Goal: Transaction & Acquisition: Purchase product/service

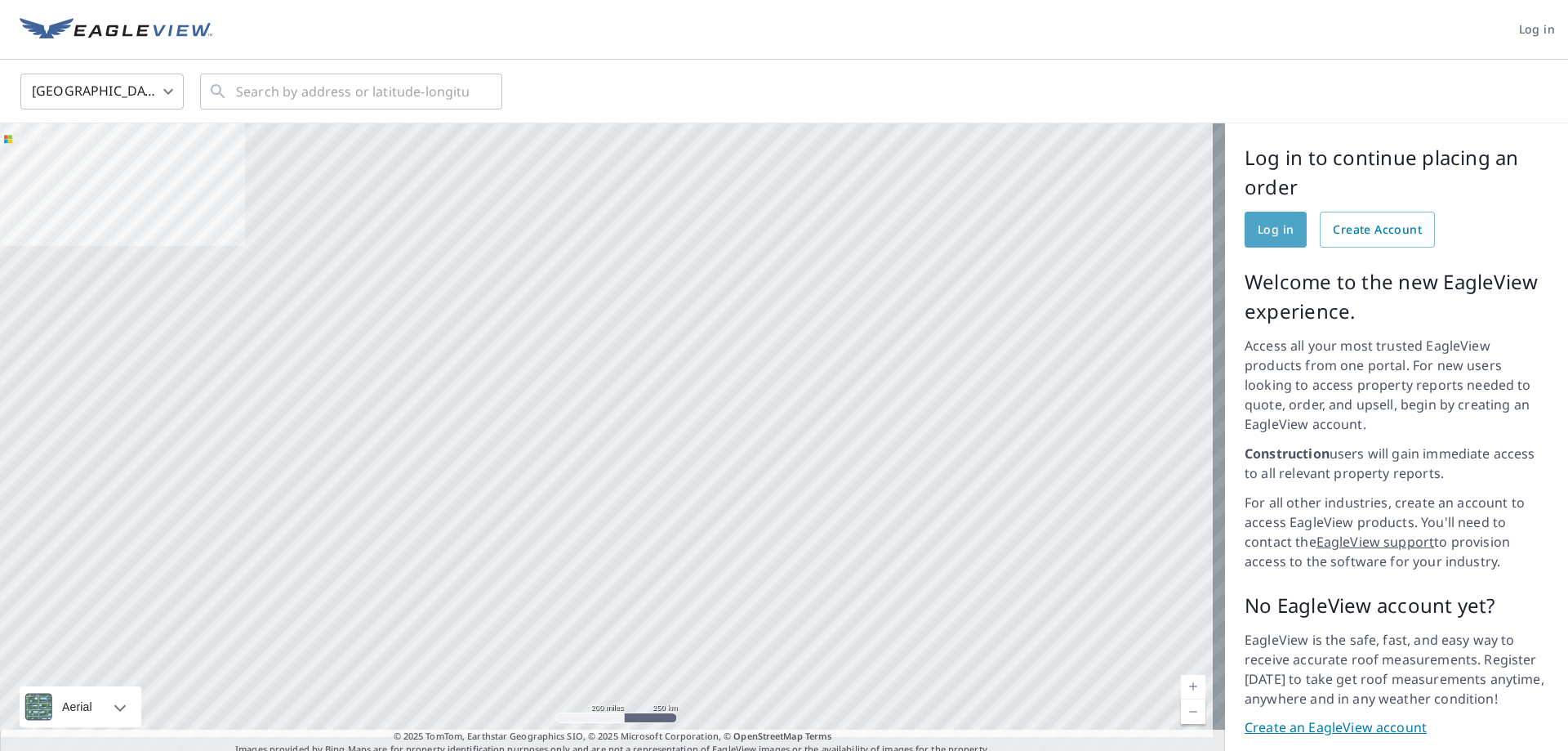
click at [1265, 239] on span "Log in" at bounding box center [1275, 230] width 36 height 20
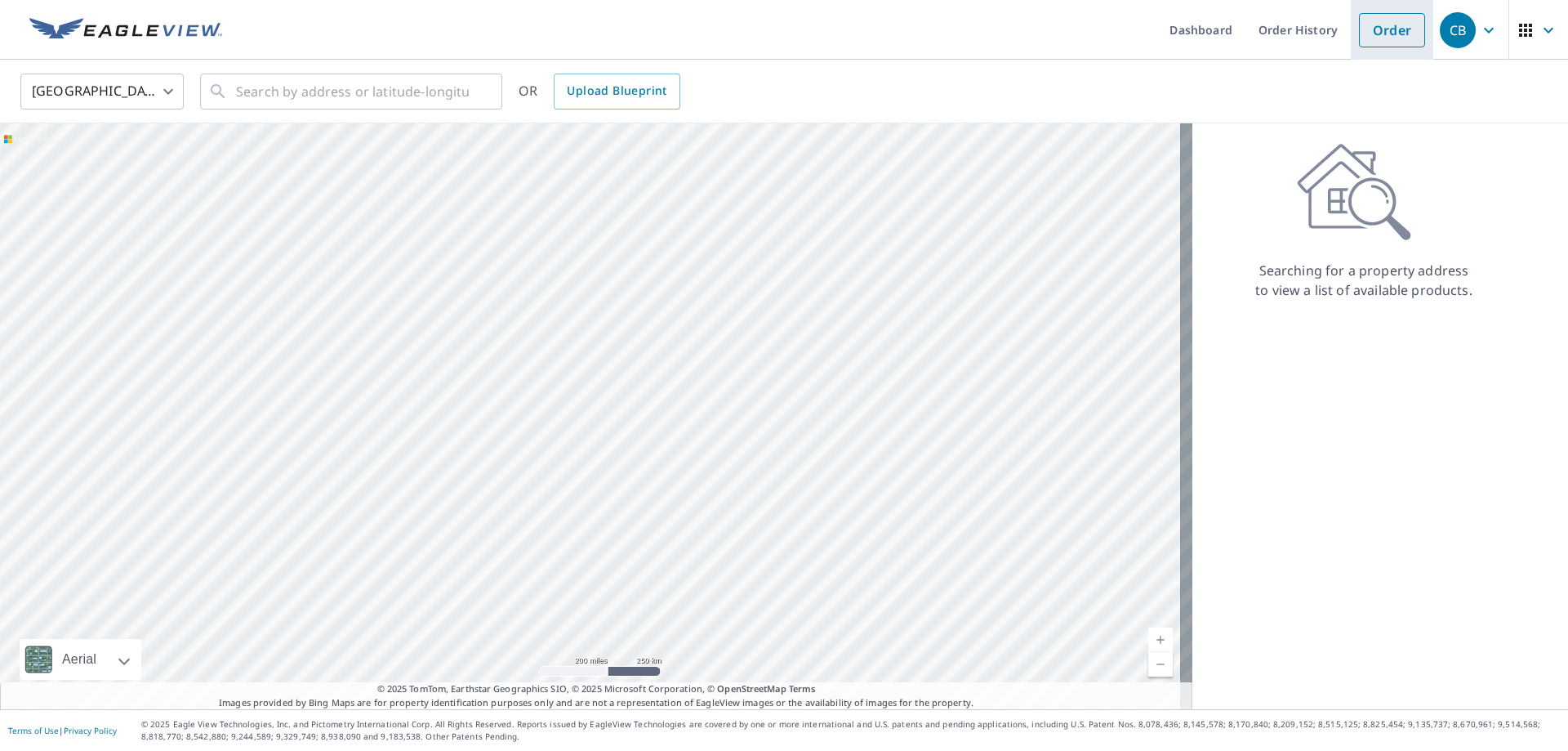
click at [1371, 28] on link "Order" at bounding box center [1392, 29] width 66 height 34
drag, startPoint x: 927, startPoint y: 383, endPoint x: 985, endPoint y: 366, distance: 60.4
click at [985, 366] on div at bounding box center [596, 416] width 1193 height 586
click at [1387, 20] on link "Order" at bounding box center [1392, 29] width 66 height 34
click at [363, 92] on input "text" at bounding box center [353, 92] width 233 height 46
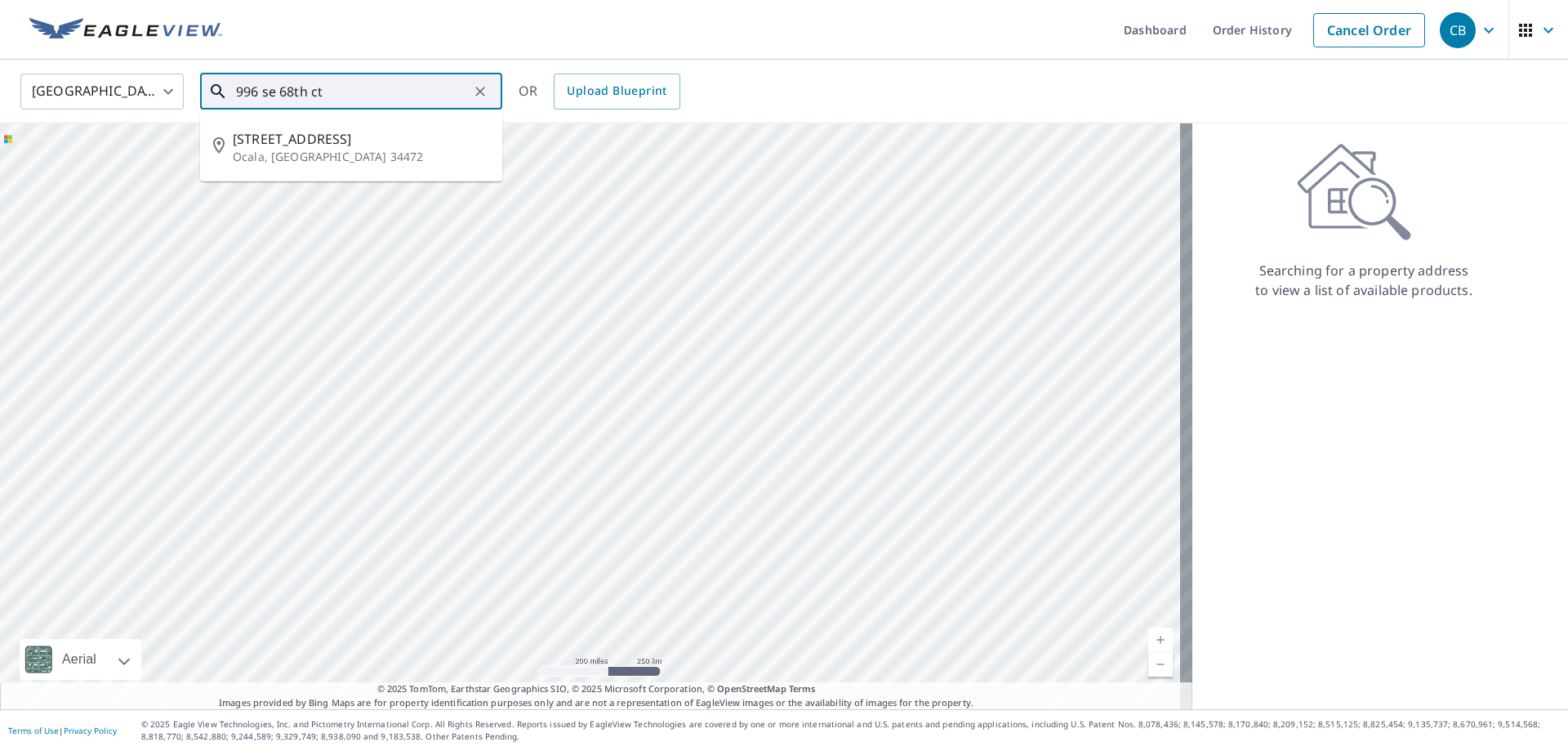
click at [333, 137] on span "[STREET_ADDRESS]" at bounding box center [361, 139] width 256 height 19
type input "[STREET_ADDRESS]"
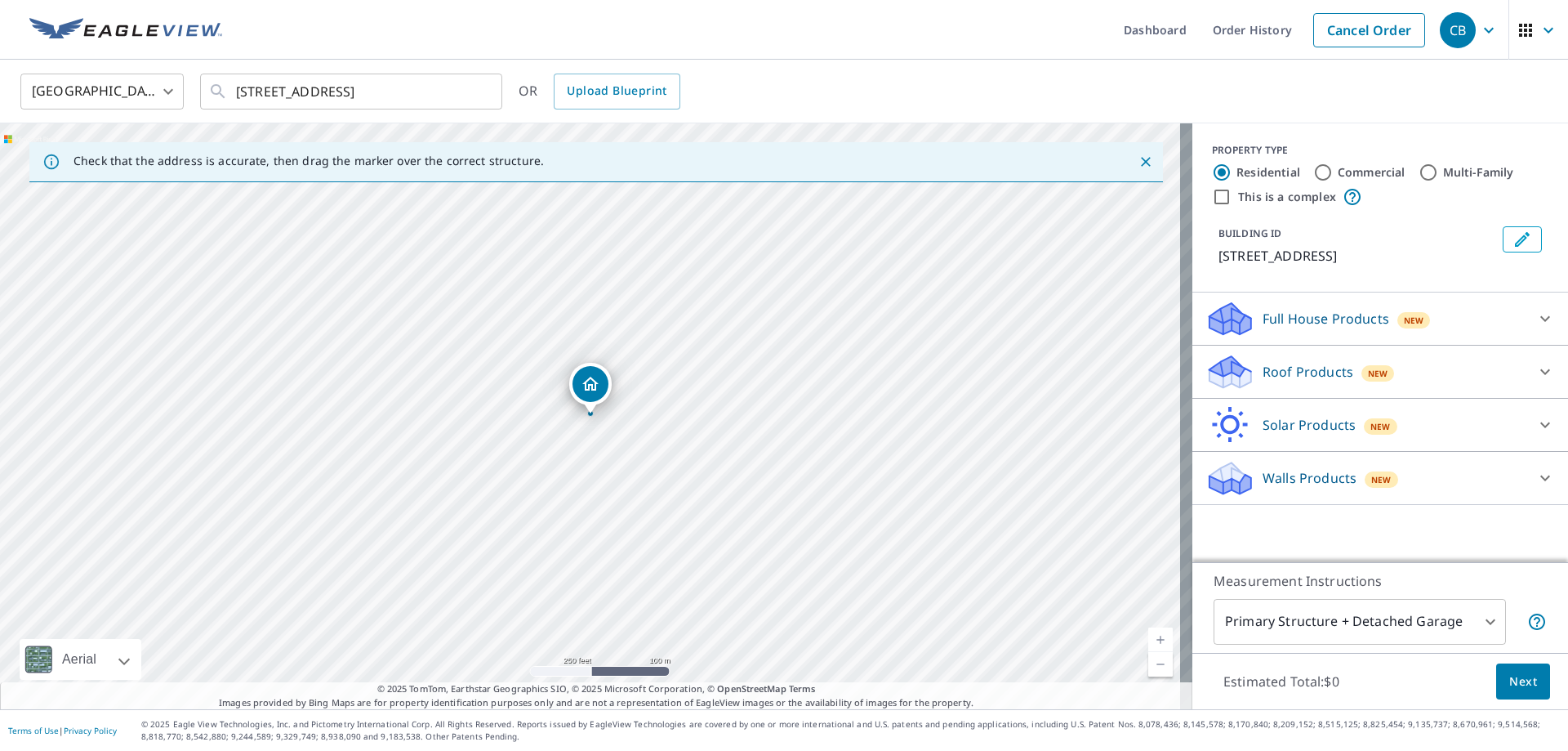
click at [1431, 358] on div "Roof Products New" at bounding box center [1365, 372] width 320 height 39
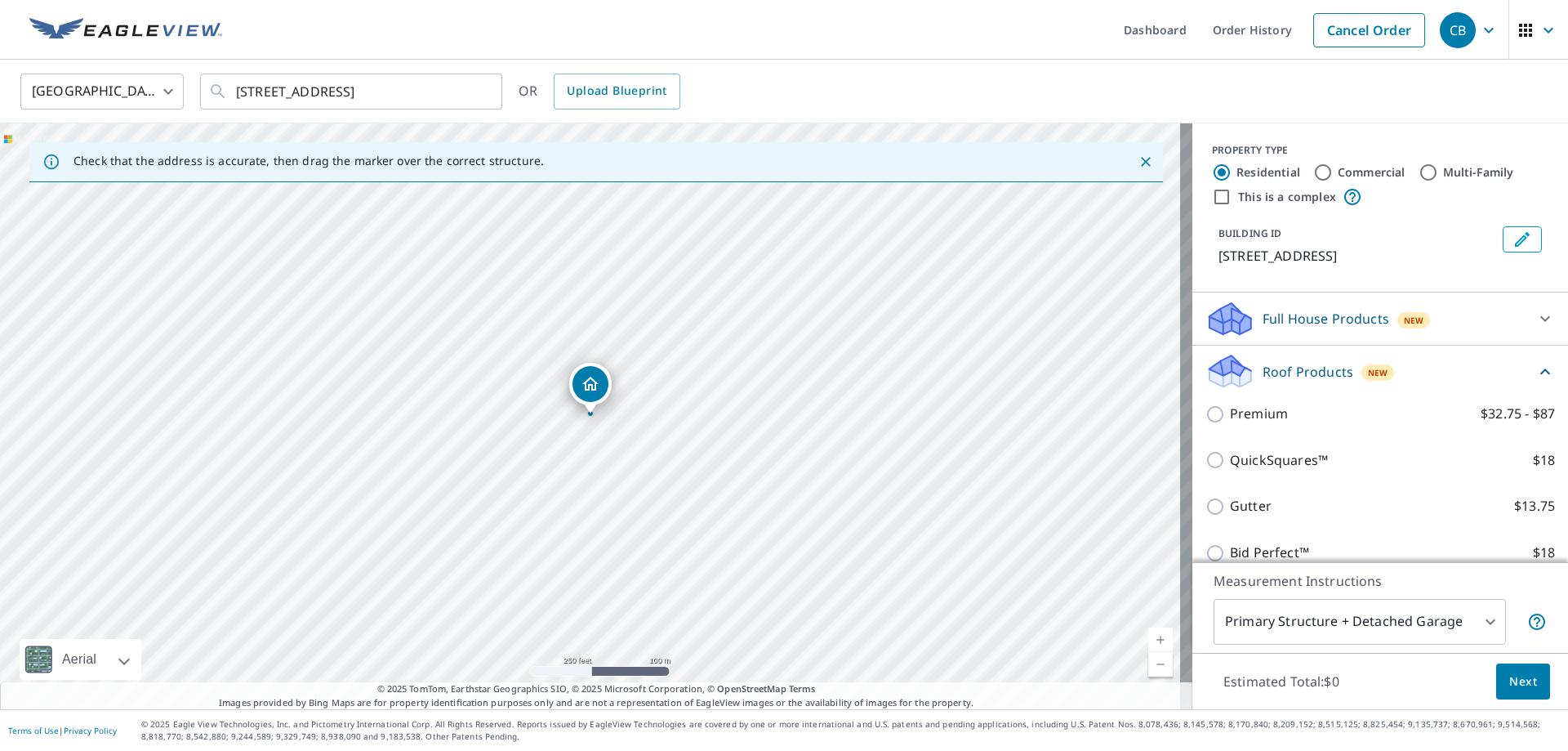
scroll to position [82, 0]
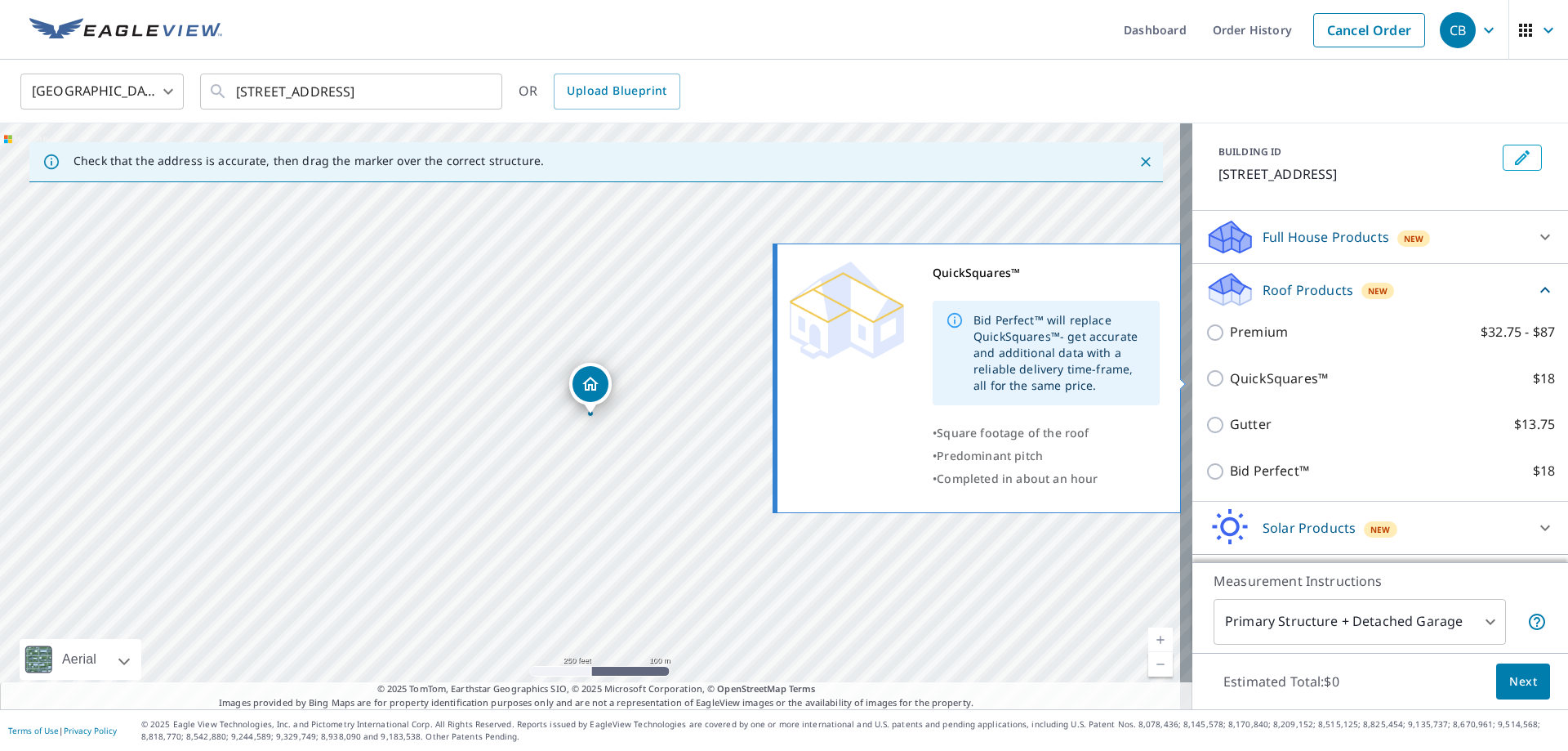
click at [1291, 375] on p "QuickSquares™" at bounding box center [1279, 378] width 98 height 20
click at [1230, 375] on input "QuickSquares™ $18" at bounding box center [1217, 377] width 25 height 19
checkbox input "true"
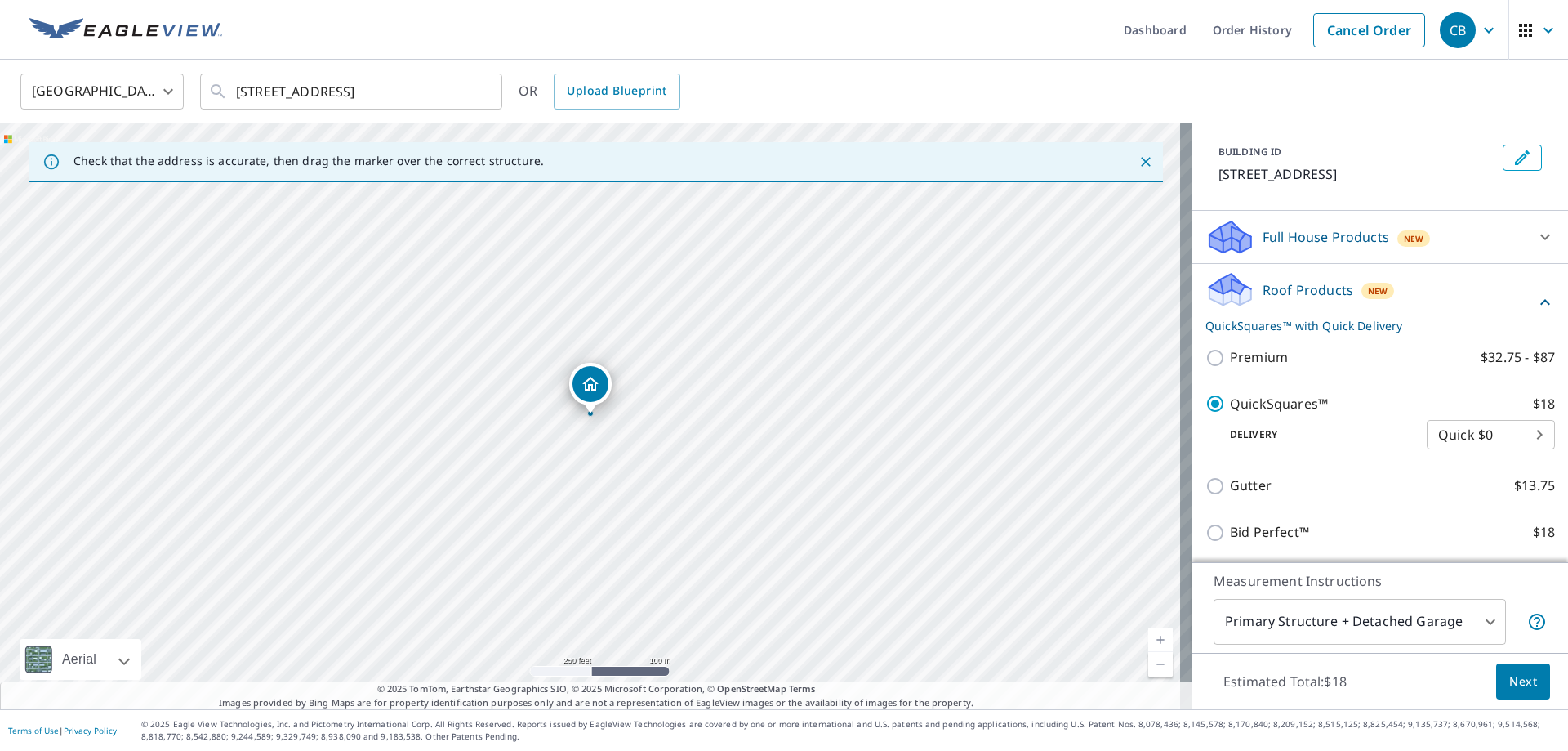
click at [1447, 429] on body "CB CB Dashboard Order History Cancel Order CB United States US ​ 996 Se 68th Ct…" at bounding box center [784, 376] width 1568 height 751
click at [1453, 440] on li "Quick $0" at bounding box center [1466, 434] width 129 height 29
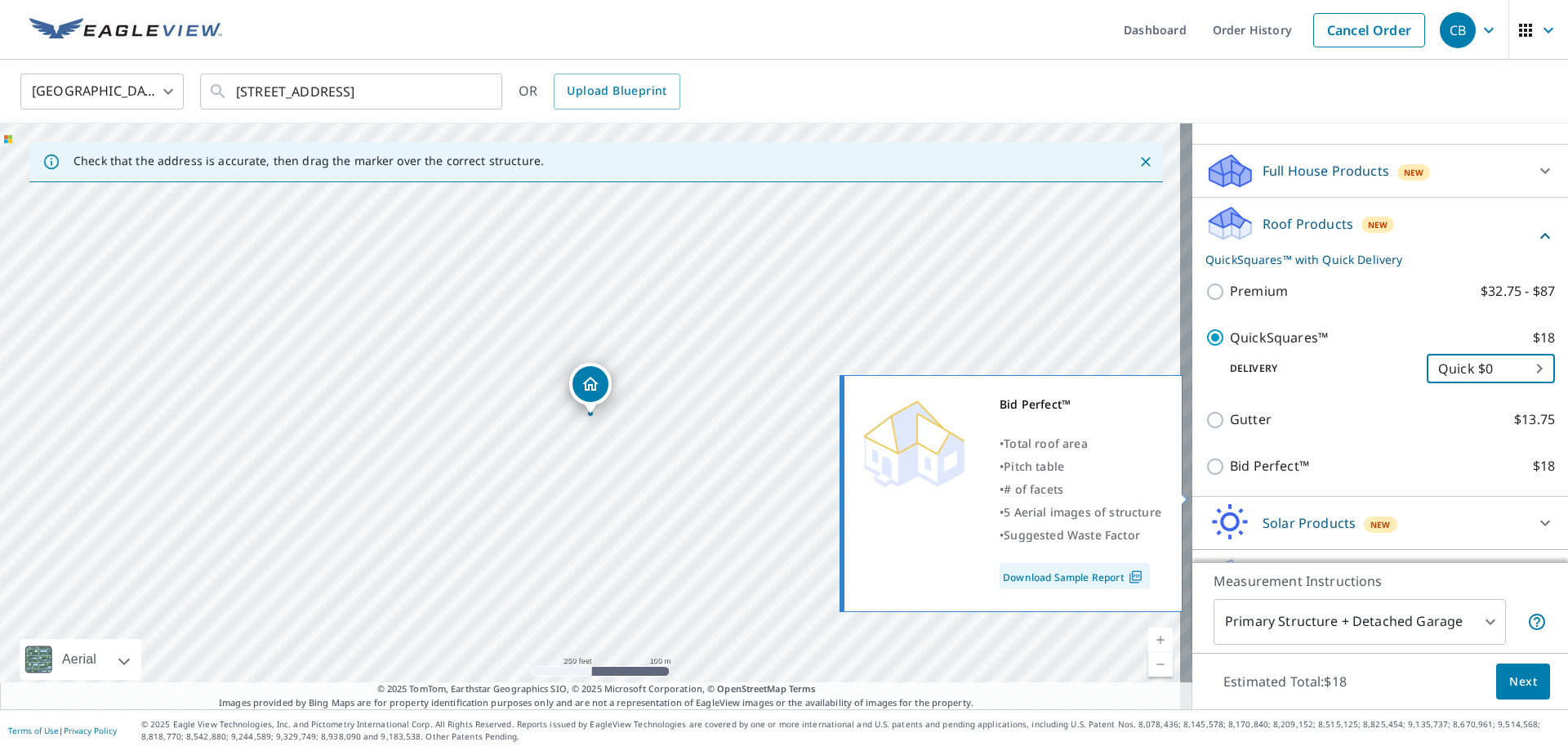
scroll to position [188, 0]
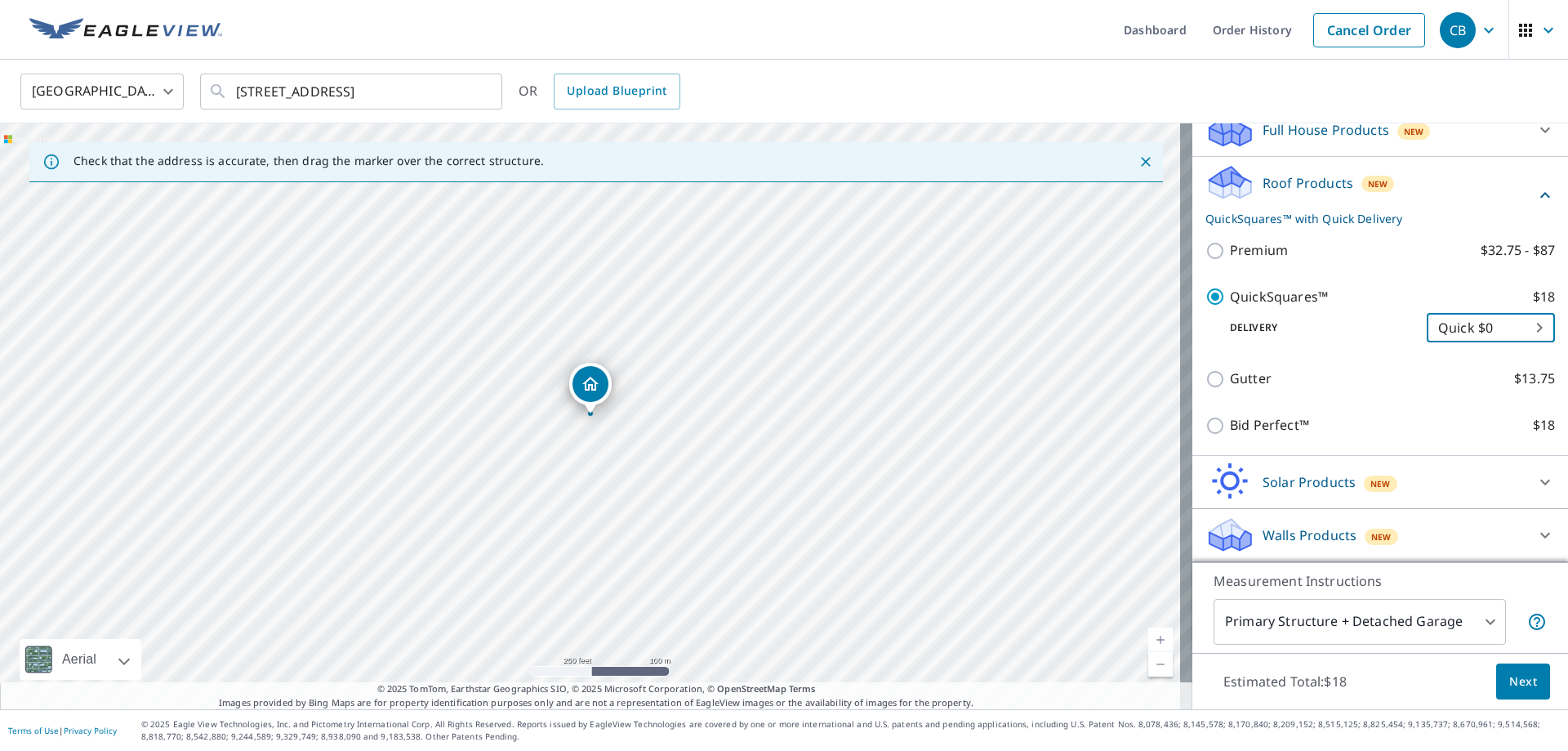
click at [1387, 612] on body "CB CB Dashboard Order History Cancel Order CB United States US ​ 996 Se 68th Ct…" at bounding box center [784, 376] width 1568 height 751
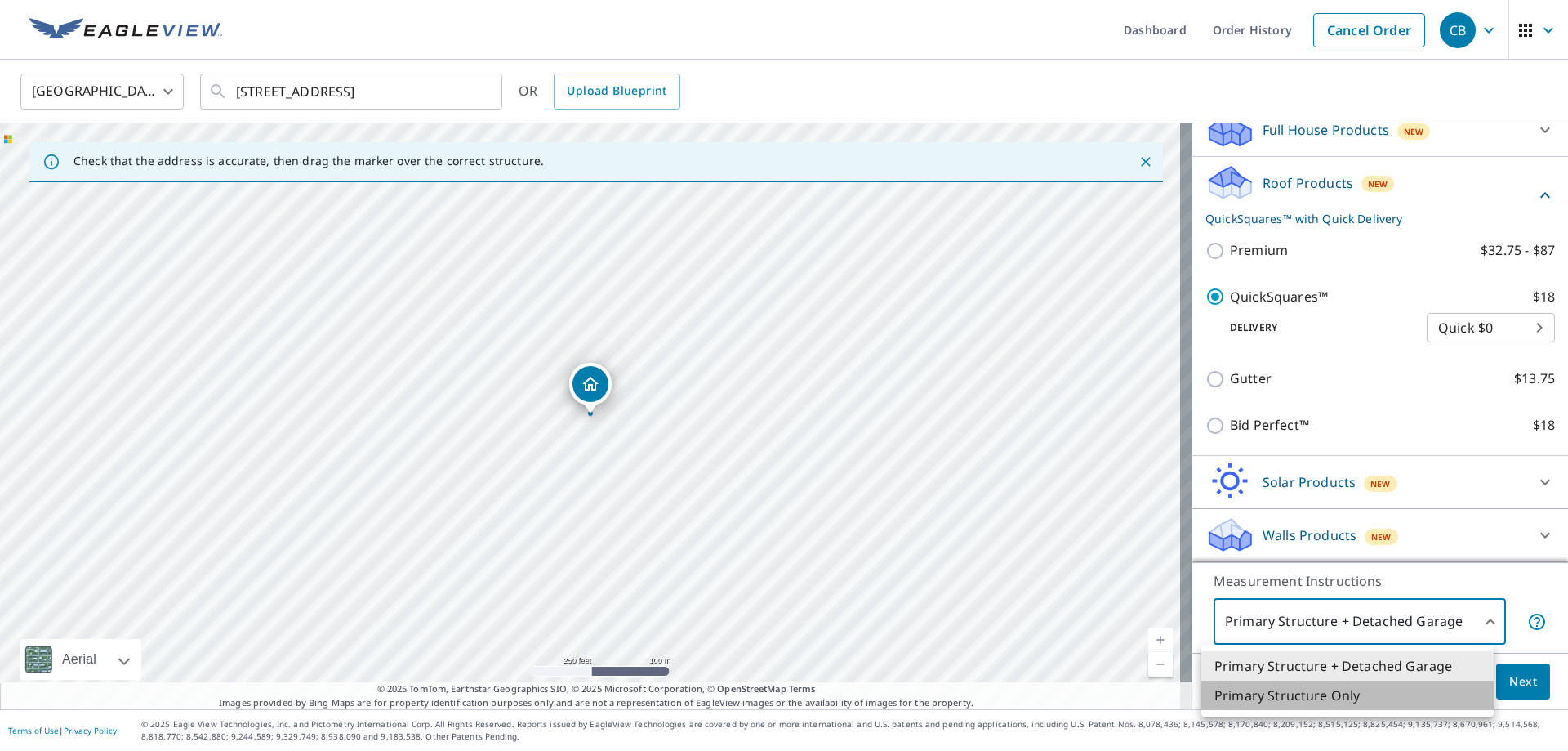
click at [1352, 694] on li "Primary Structure Only" at bounding box center [1348, 695] width 292 height 29
type input "2"
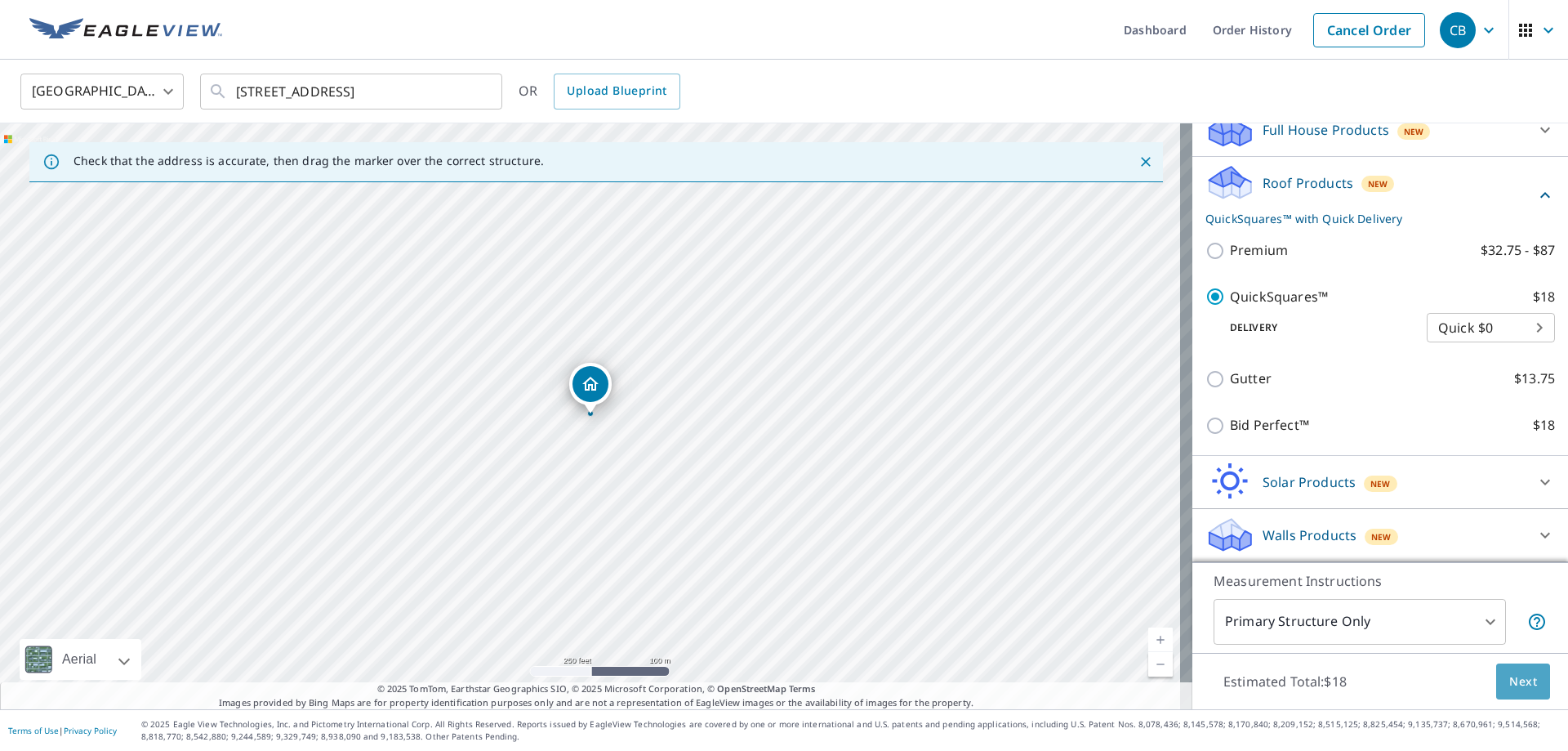
click at [1509, 677] on span "Next" at bounding box center [1523, 681] width 28 height 20
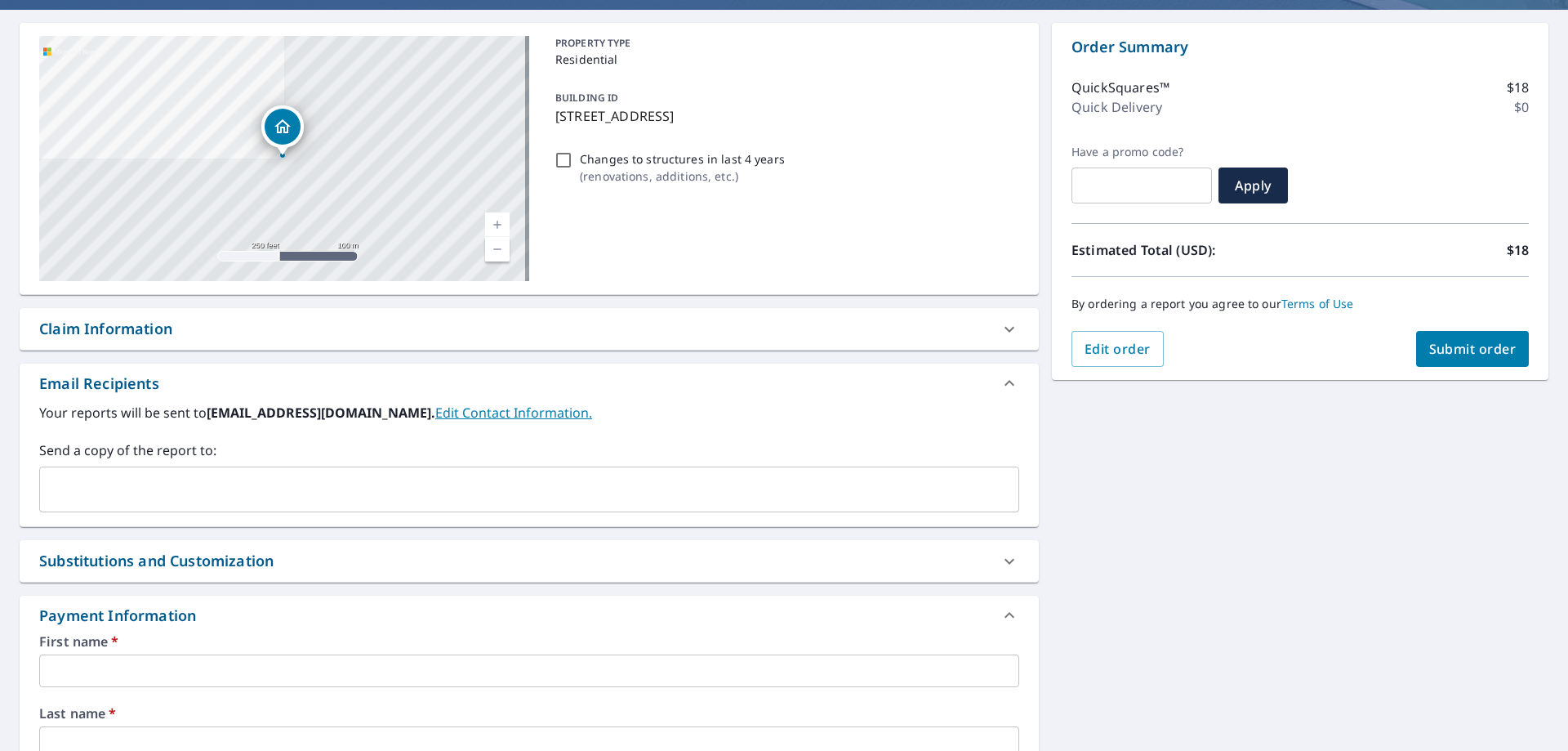
scroll to position [163, 0]
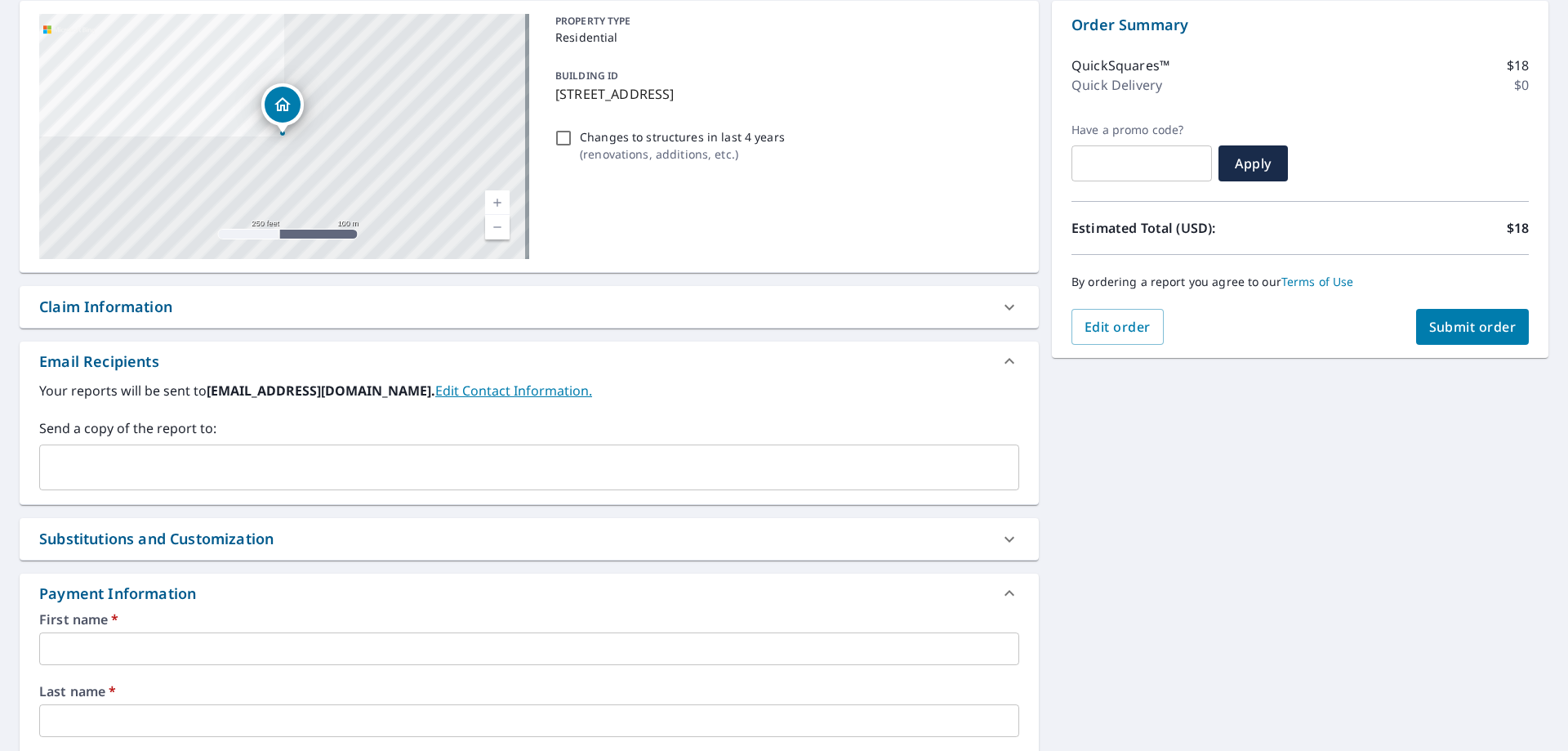
click at [838, 399] on label "Your reports will be sent to info@bowlesroofing.com. Edit Contact Information." at bounding box center [529, 390] width 980 height 19
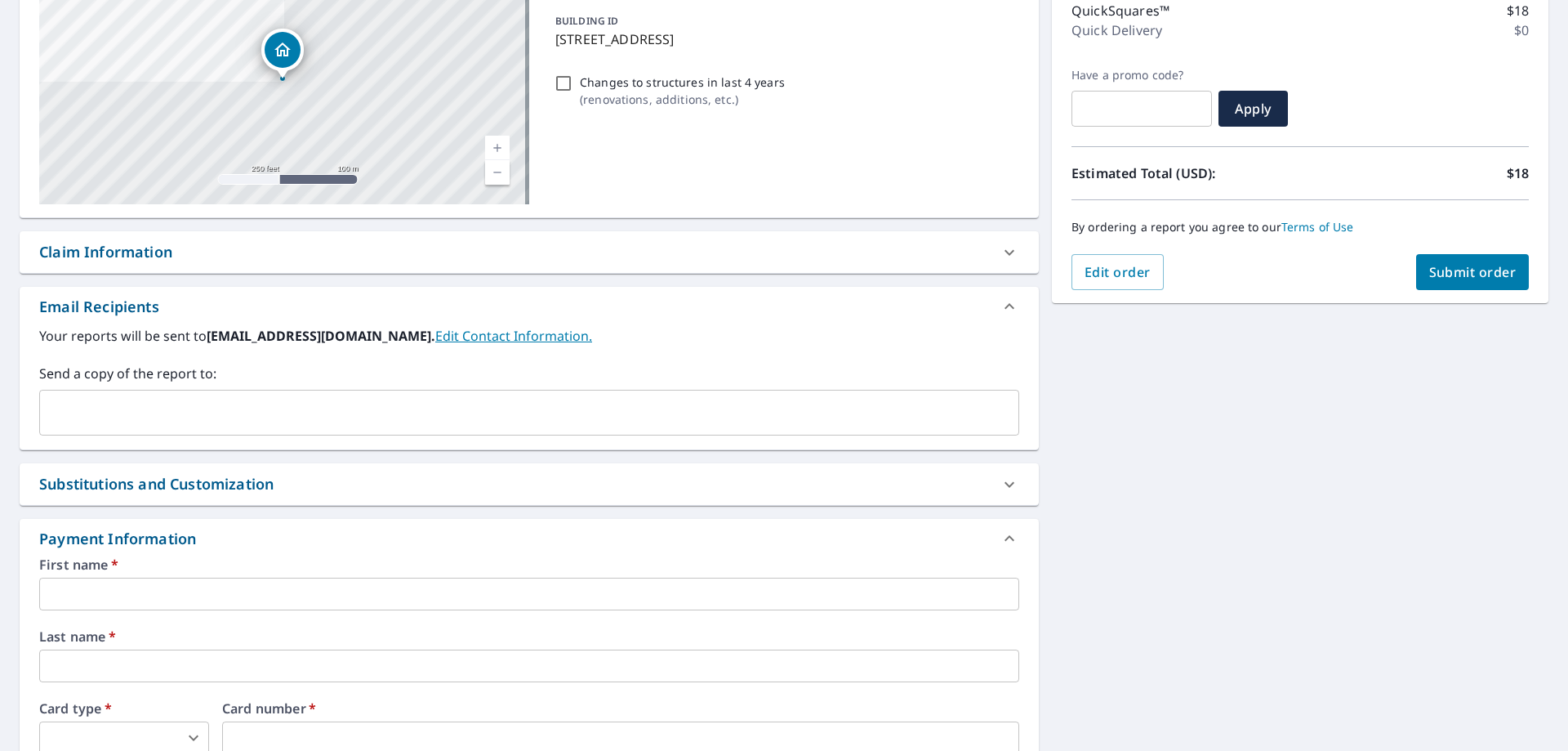
scroll to position [409, 0]
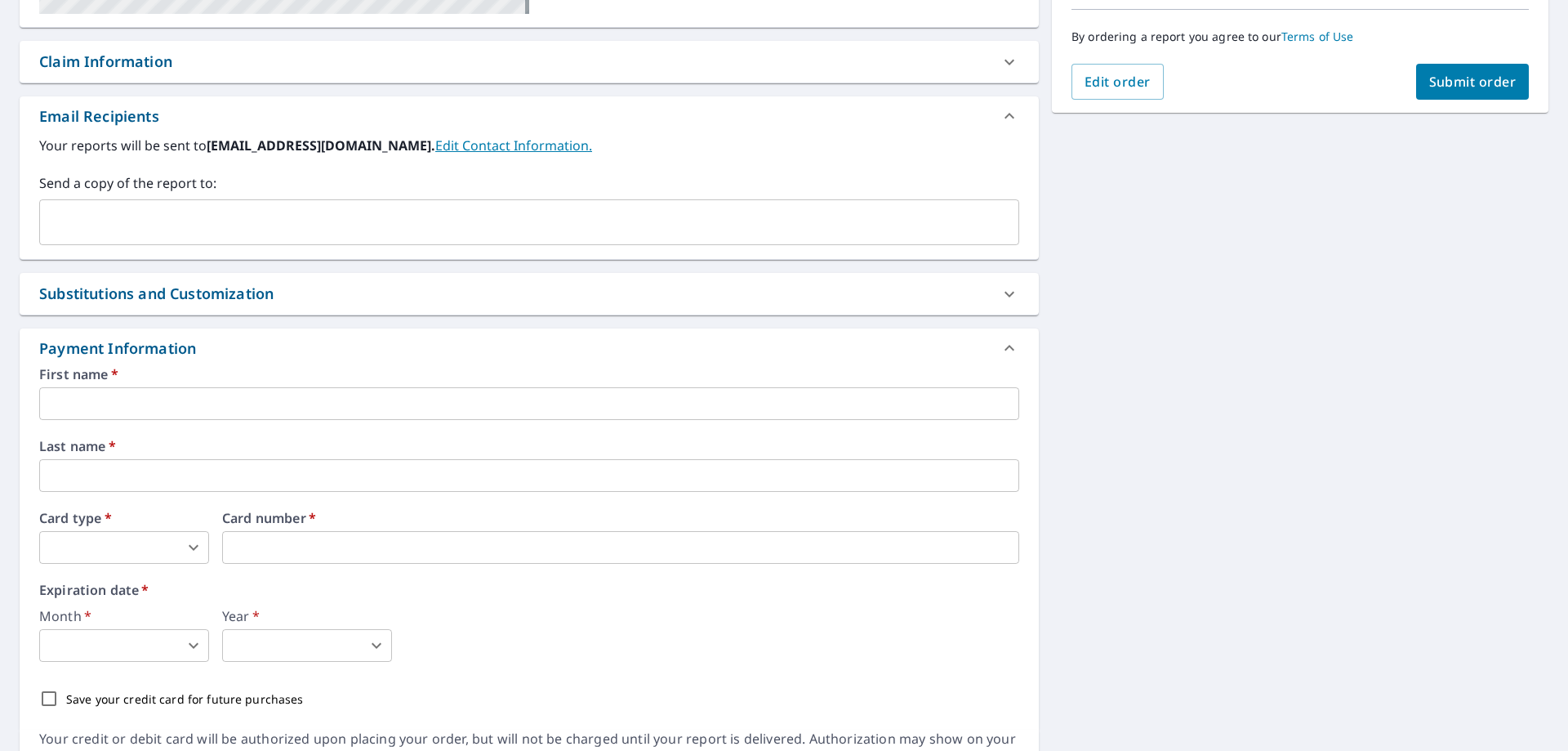
click at [734, 283] on div "Substitutions and Customization" at bounding box center [514, 294] width 950 height 22
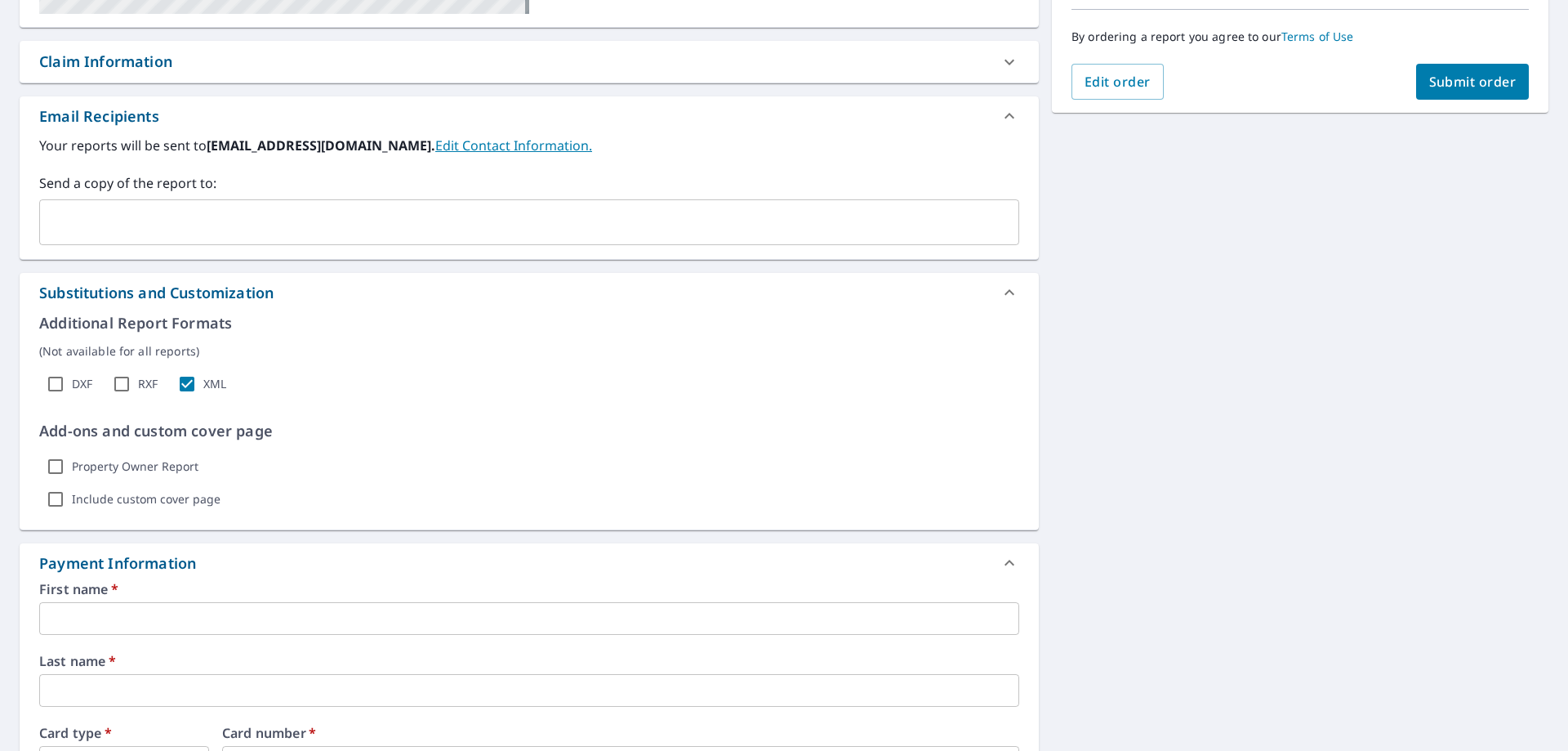
click at [689, 297] on div "Substitutions and Customization" at bounding box center [514, 293] width 950 height 22
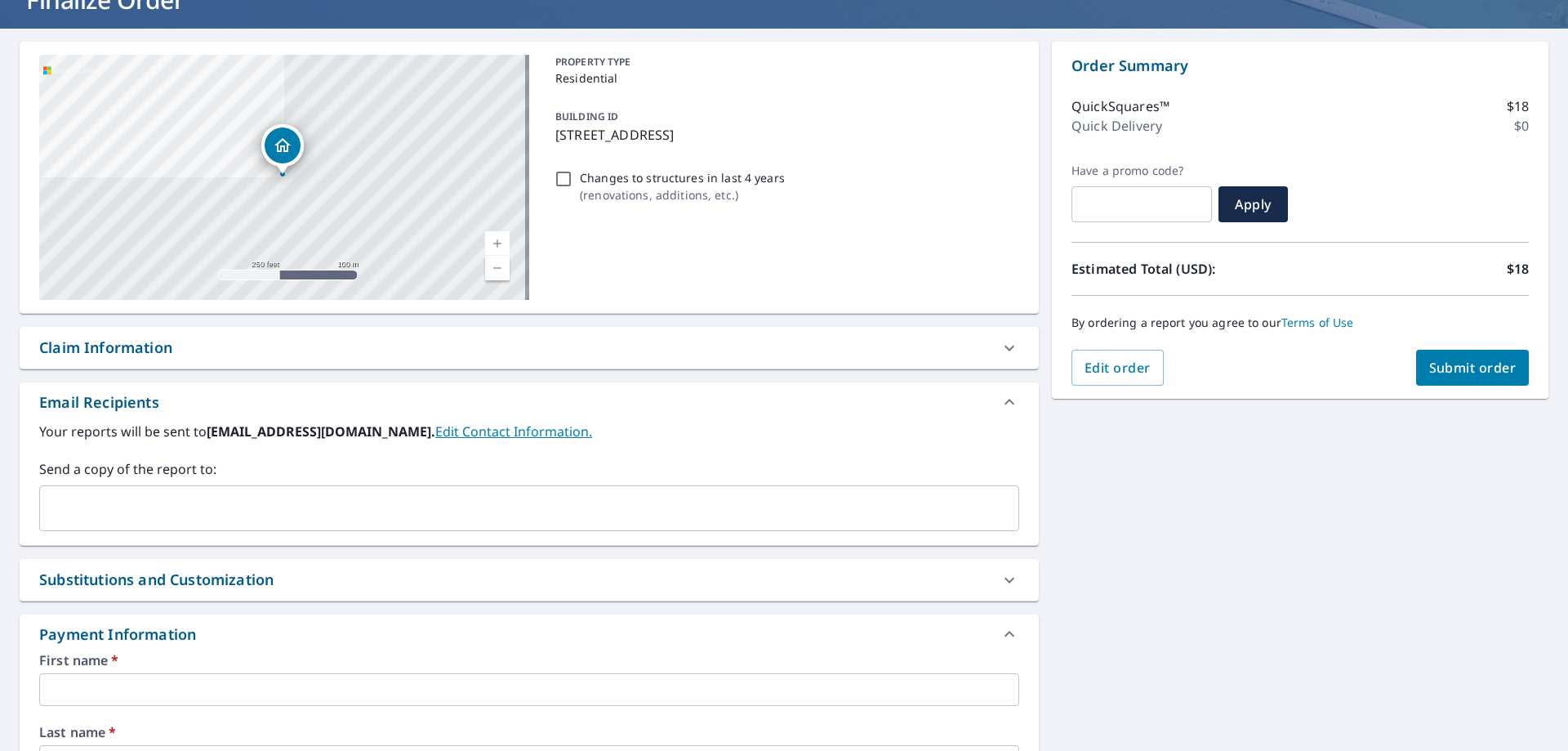
scroll to position [0, 0]
